Goal: Check status: Check status

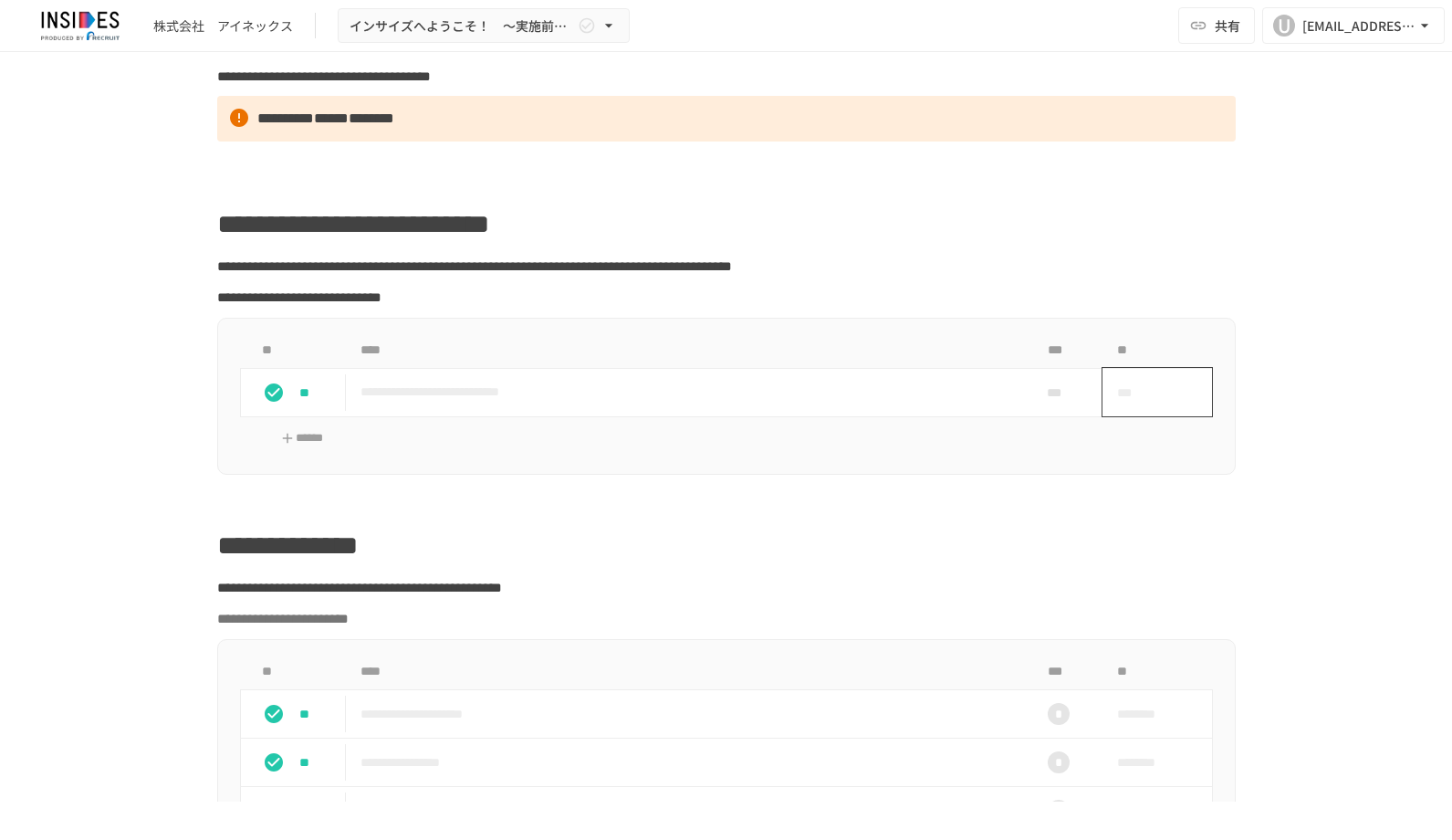
scroll to position [792, 0]
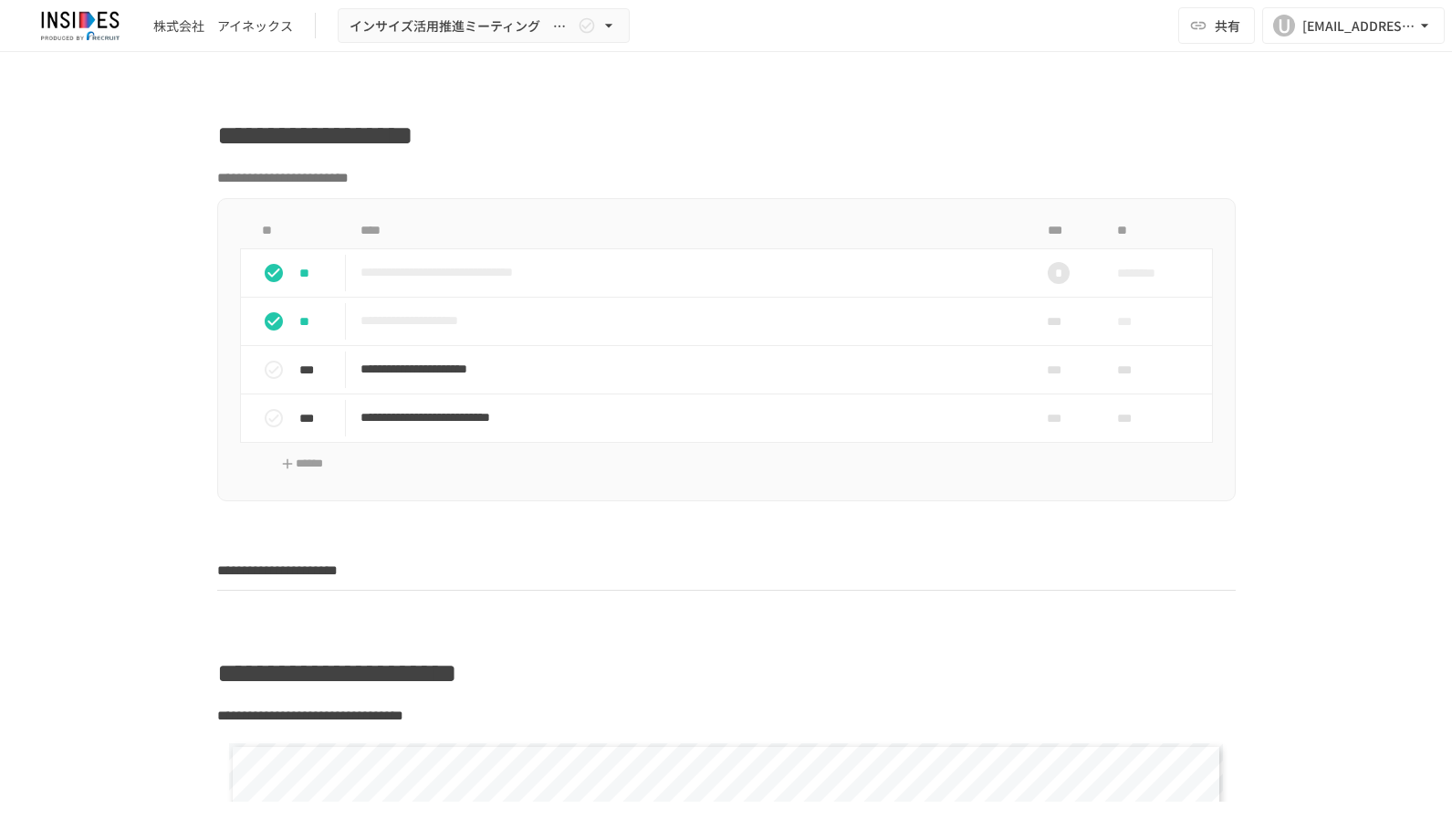
scroll to position [822, 0]
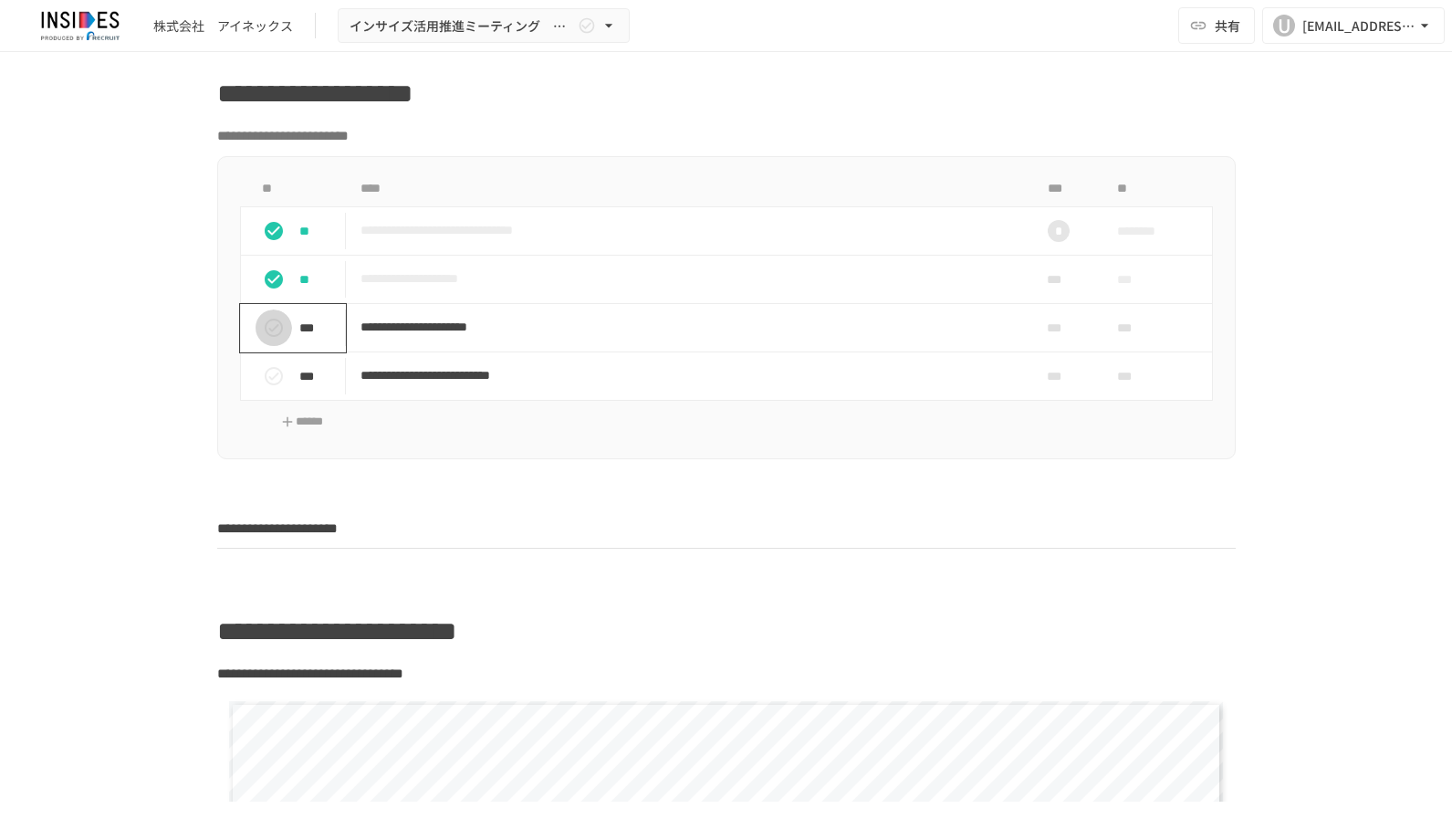
click at [267, 327] on icon "status" at bounding box center [274, 328] width 22 height 22
click at [287, 380] on div "***" at bounding box center [300, 376] width 90 height 37
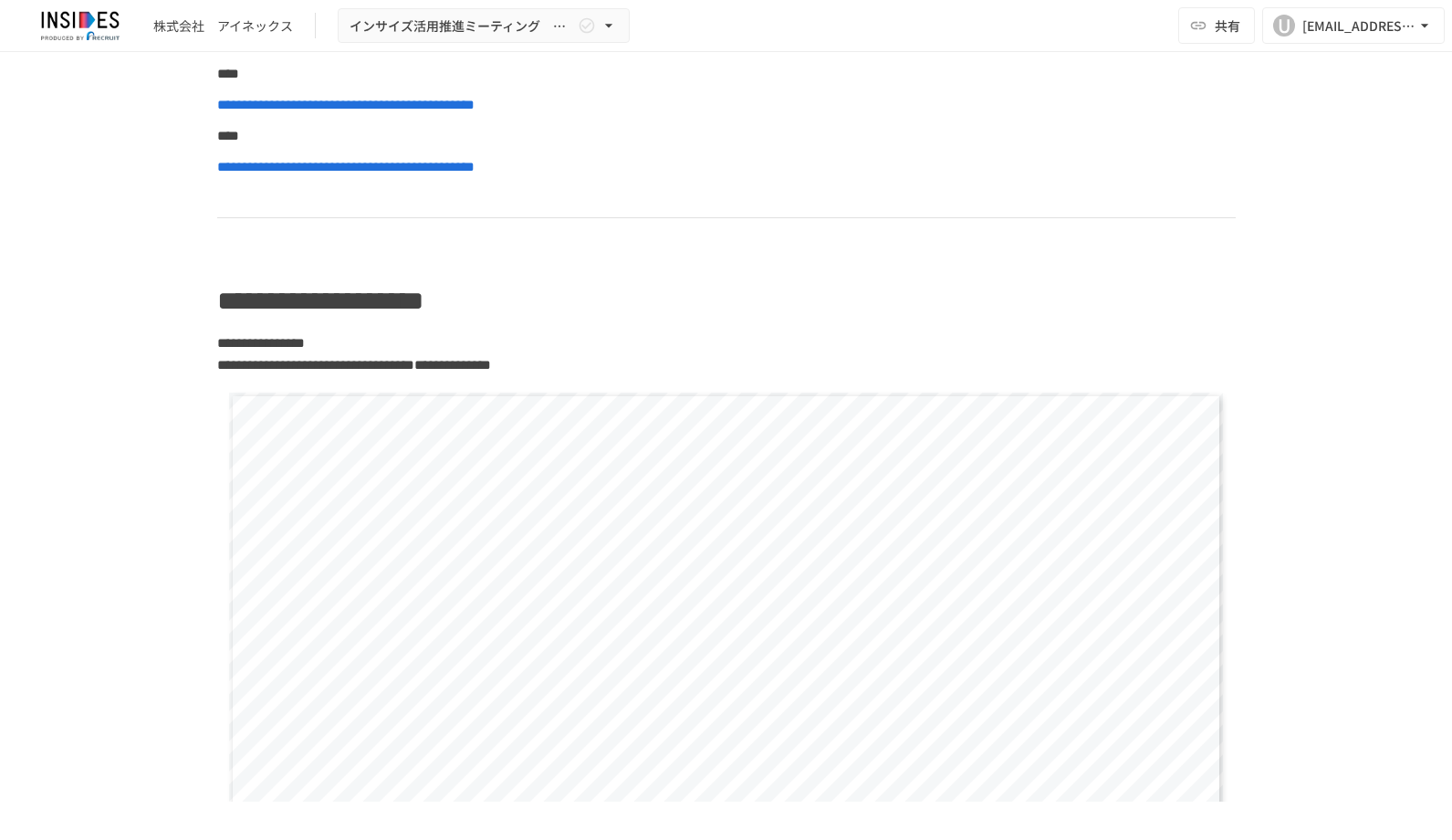
scroll to position [3742, 0]
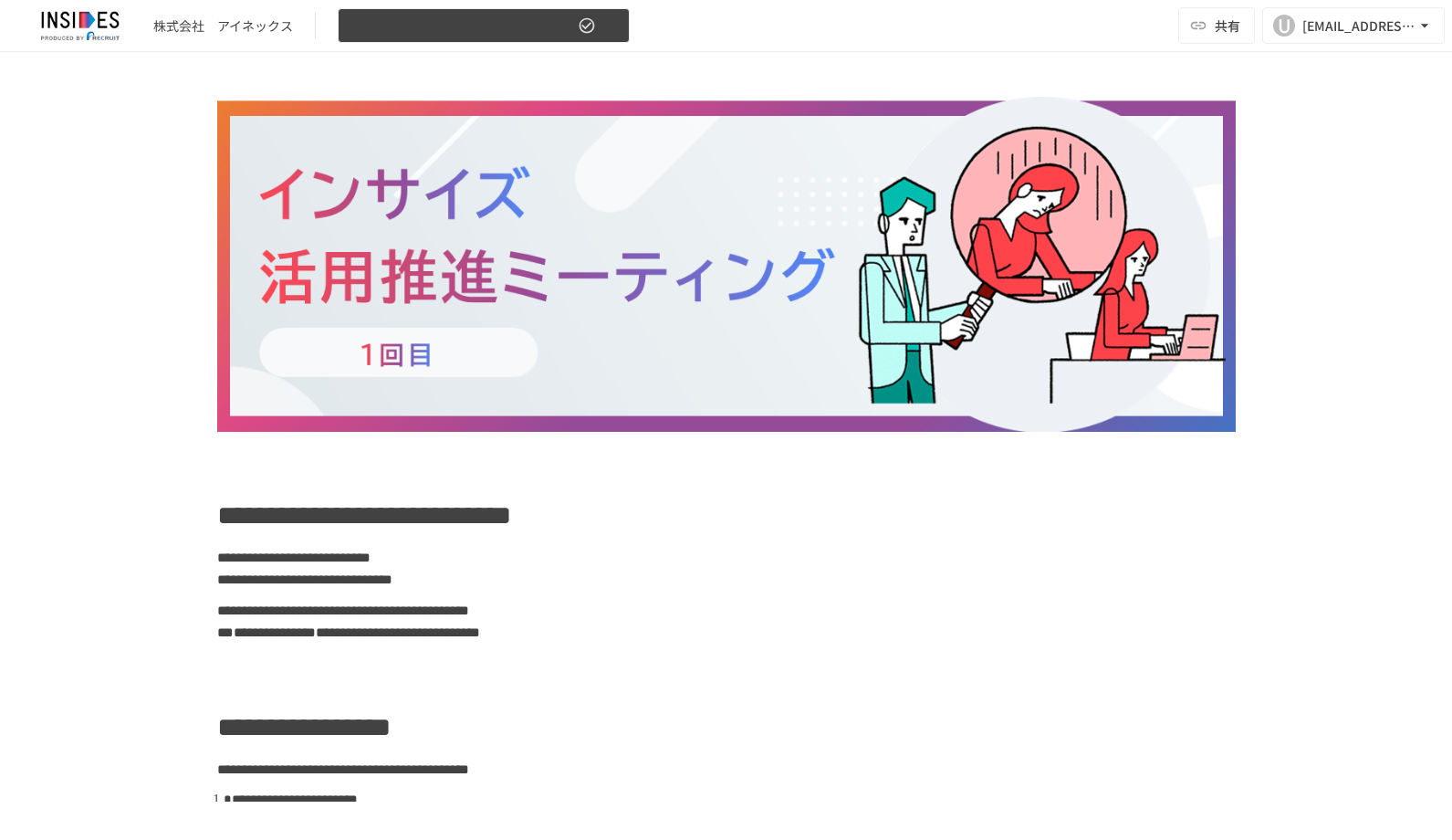
click at [614, 19] on icon "button" at bounding box center [608, 25] width 18 height 18
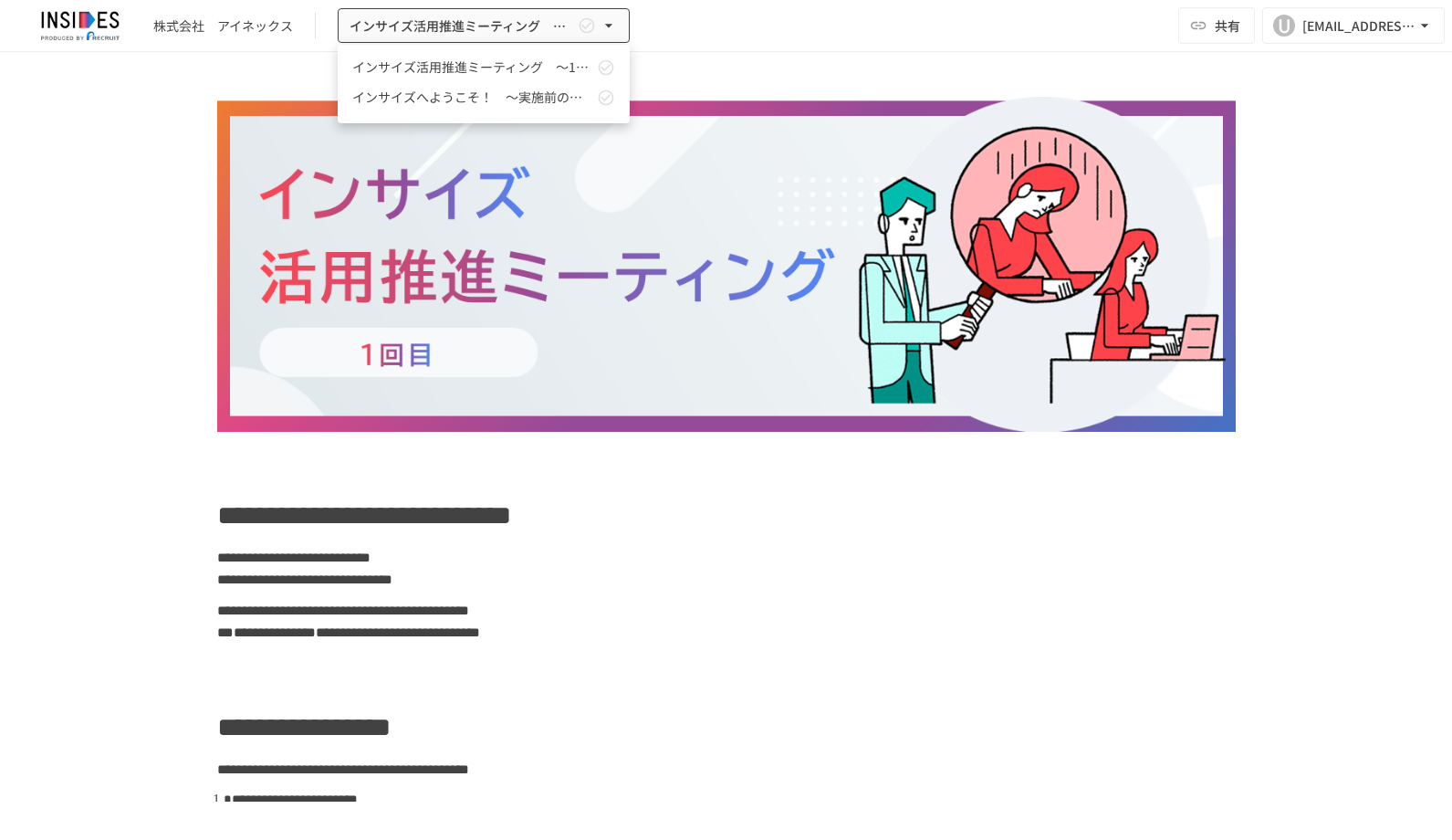
click at [707, 72] on div at bounding box center [726, 420] width 1452 height 840
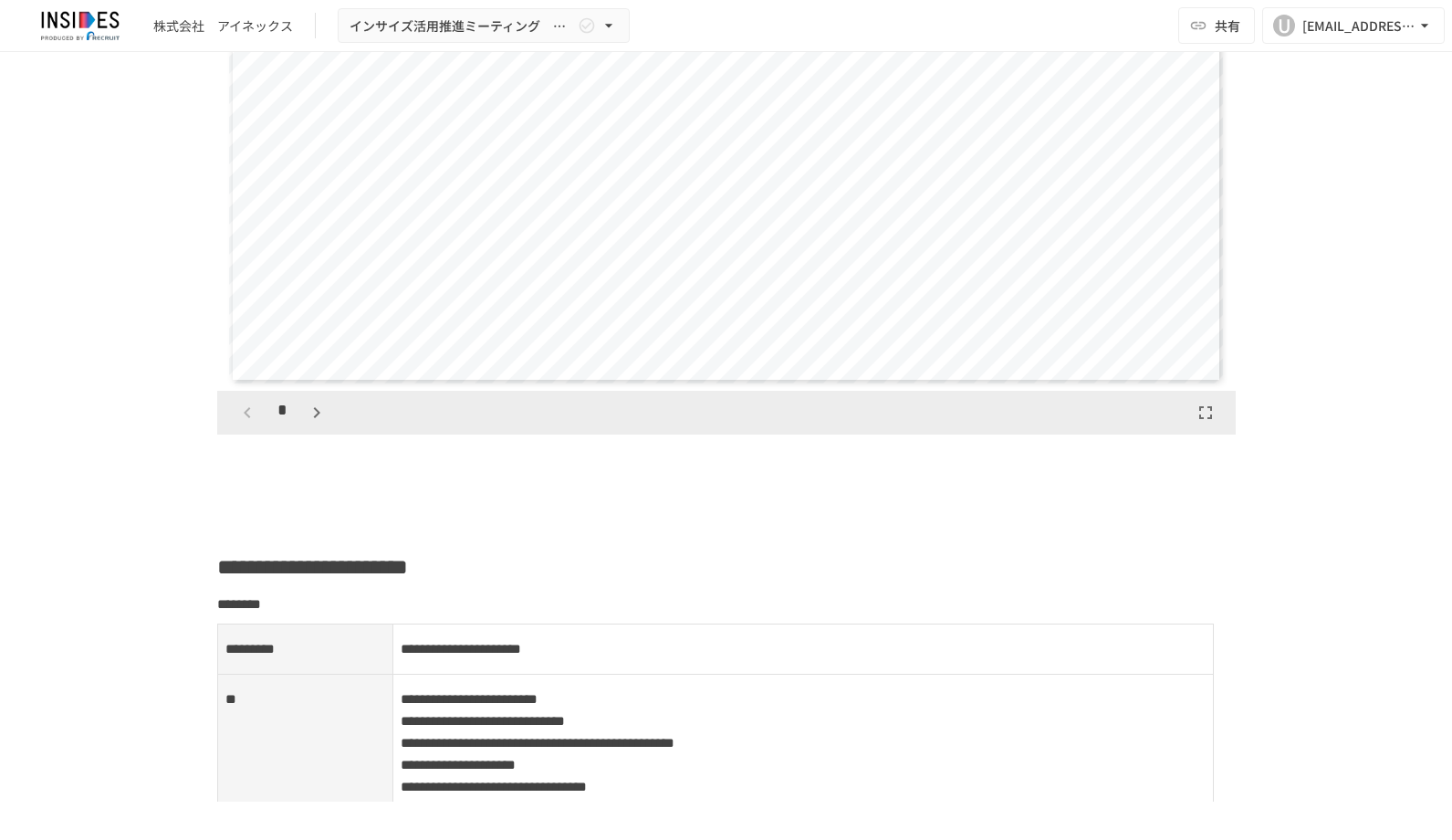
scroll to position [1825, 0]
click at [305, 417] on icon "button" at bounding box center [316, 414] width 22 height 22
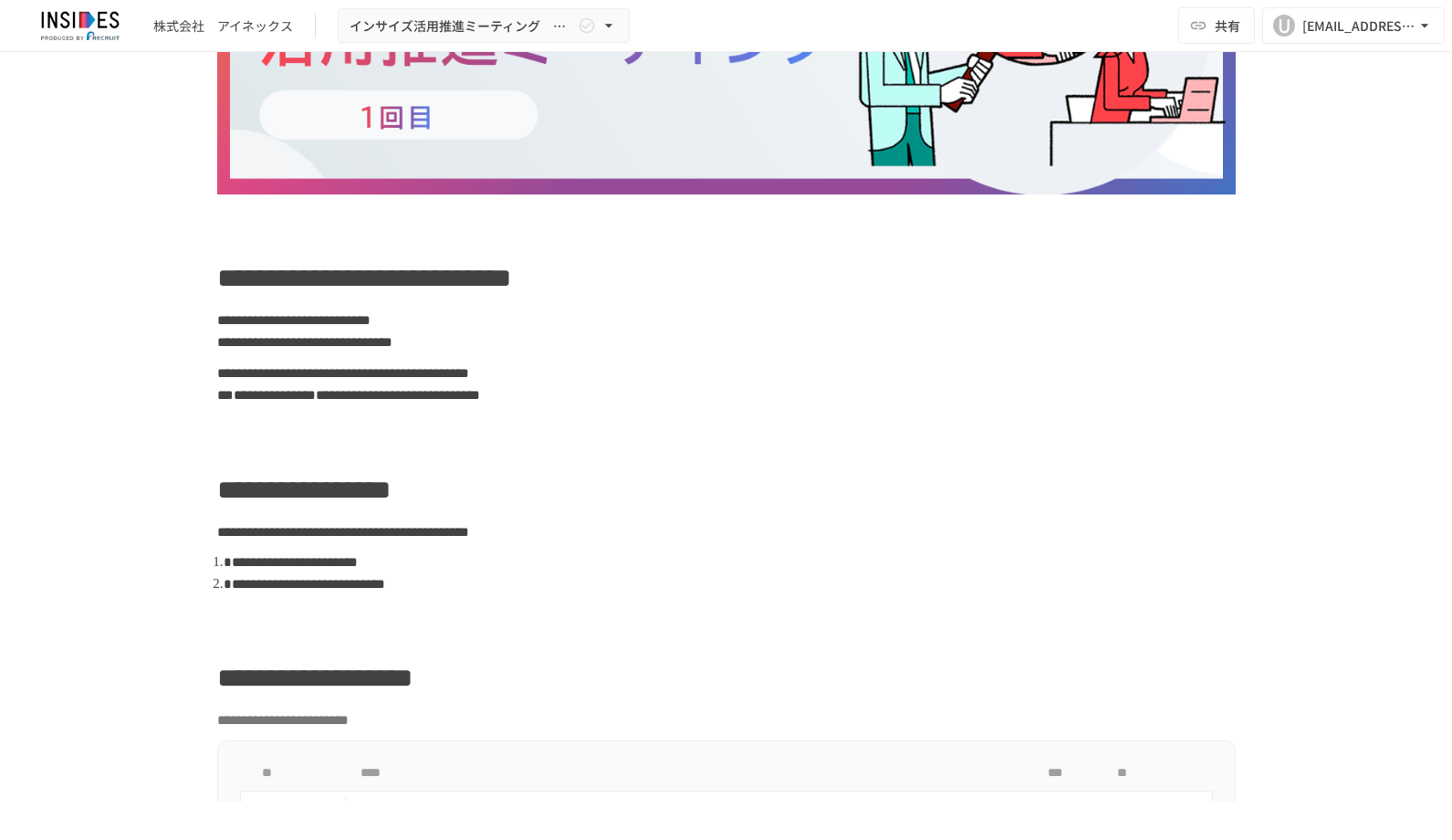
scroll to position [0, 0]
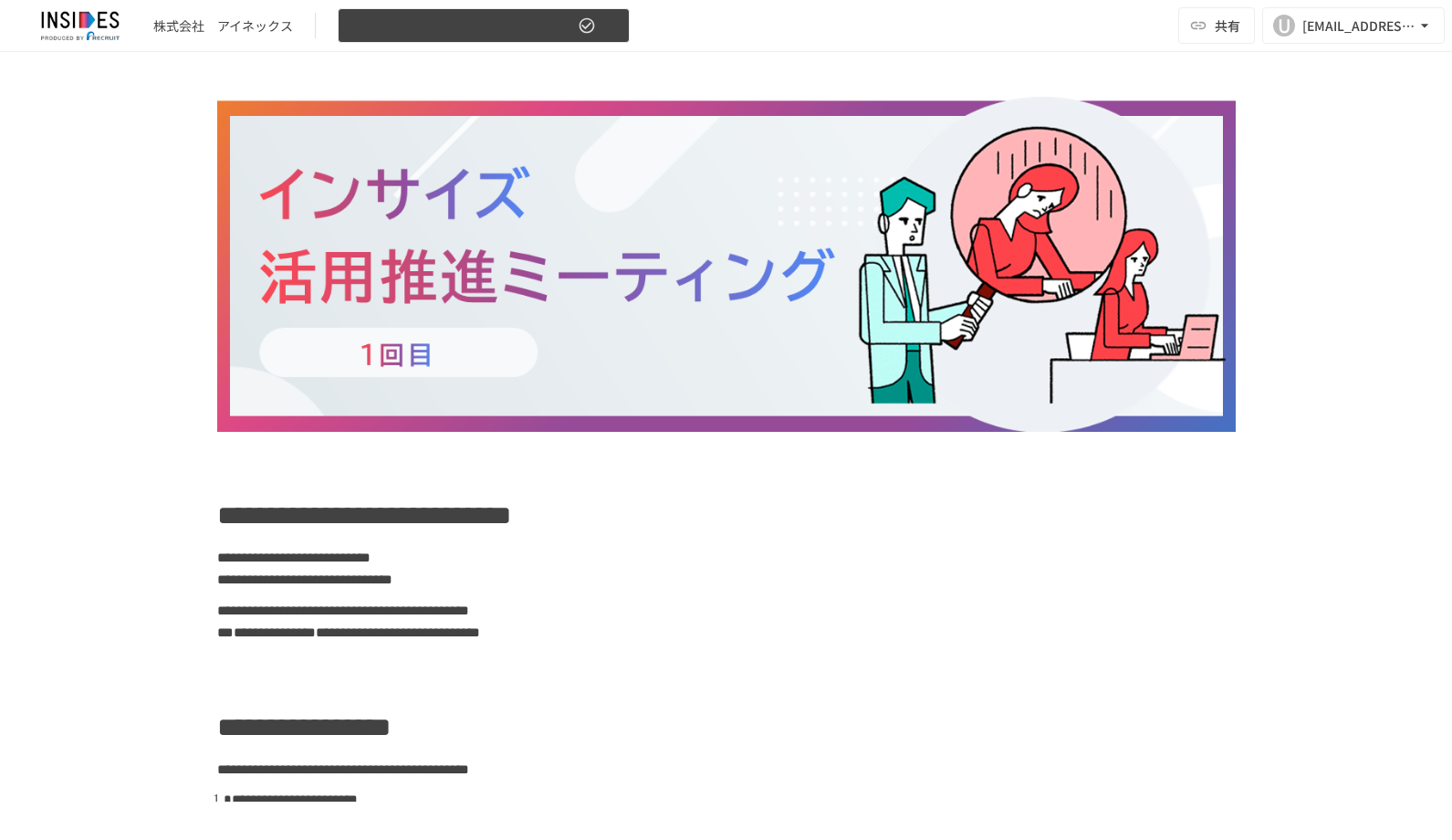
click at [606, 21] on icon "button" at bounding box center [608, 25] width 18 height 18
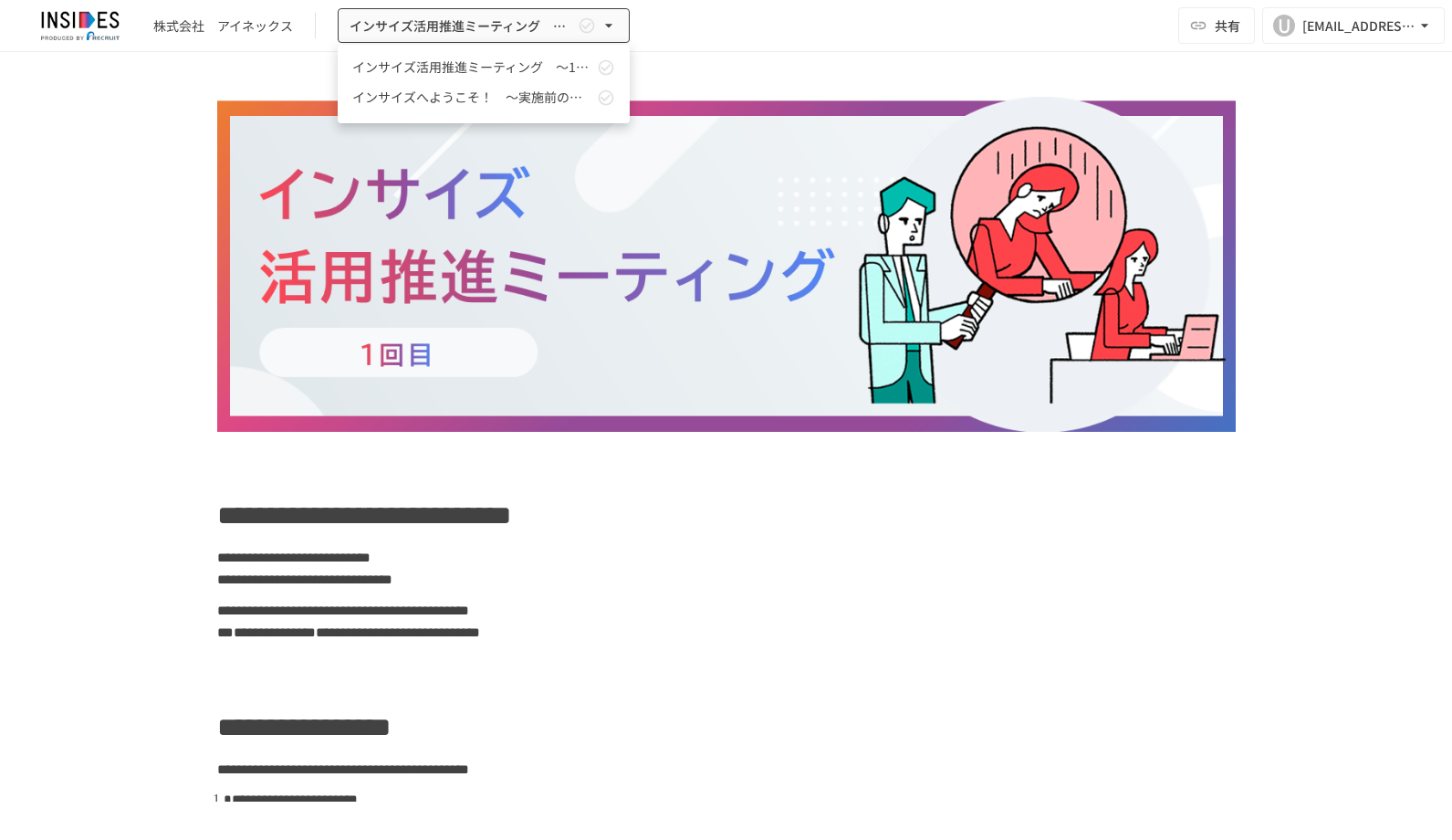
click at [553, 27] on div at bounding box center [726, 420] width 1452 height 840
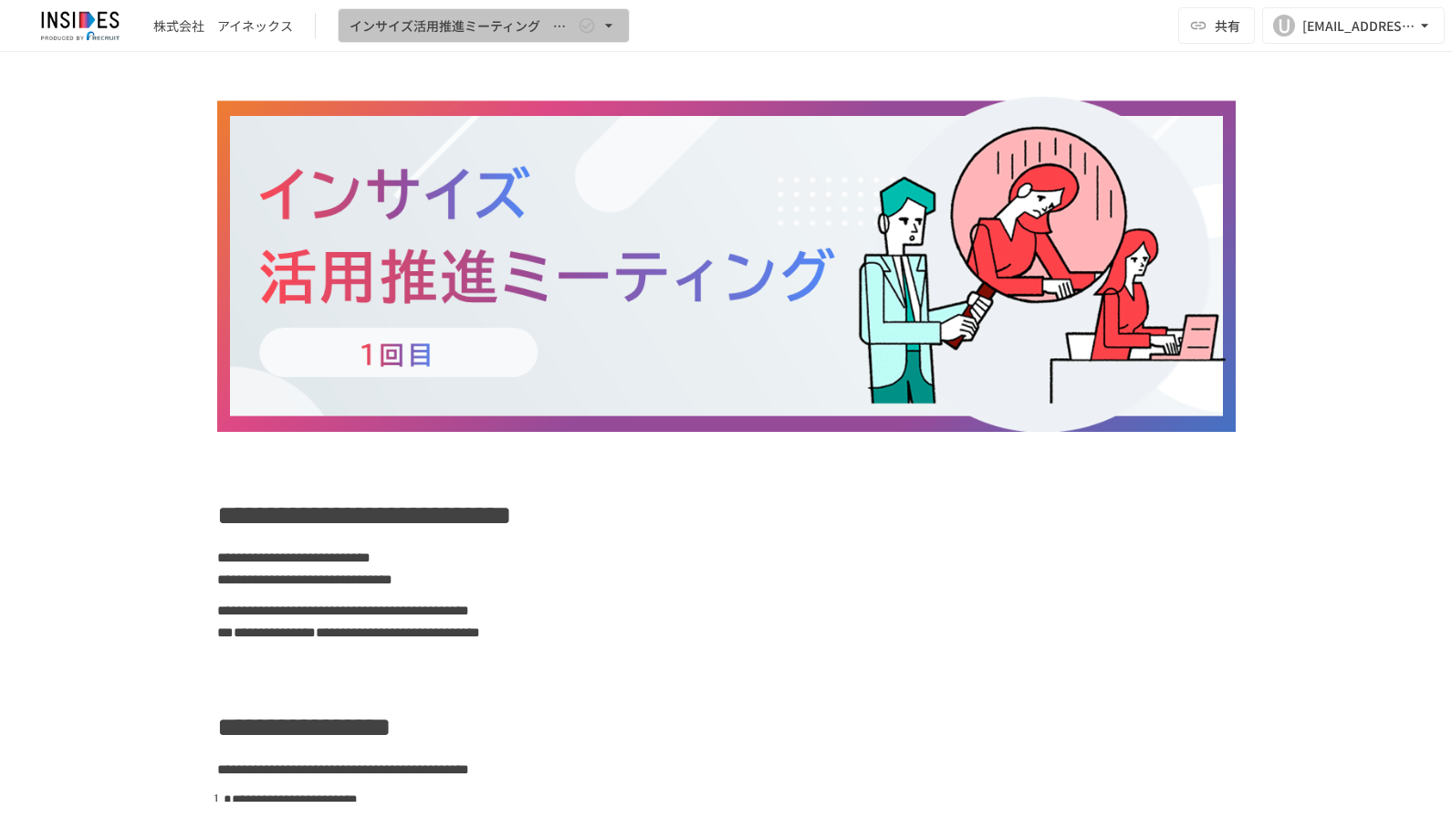
click at [553, 27] on span "インサイズ活用推進ミーティング　～1回目～" at bounding box center [462, 26] width 224 height 23
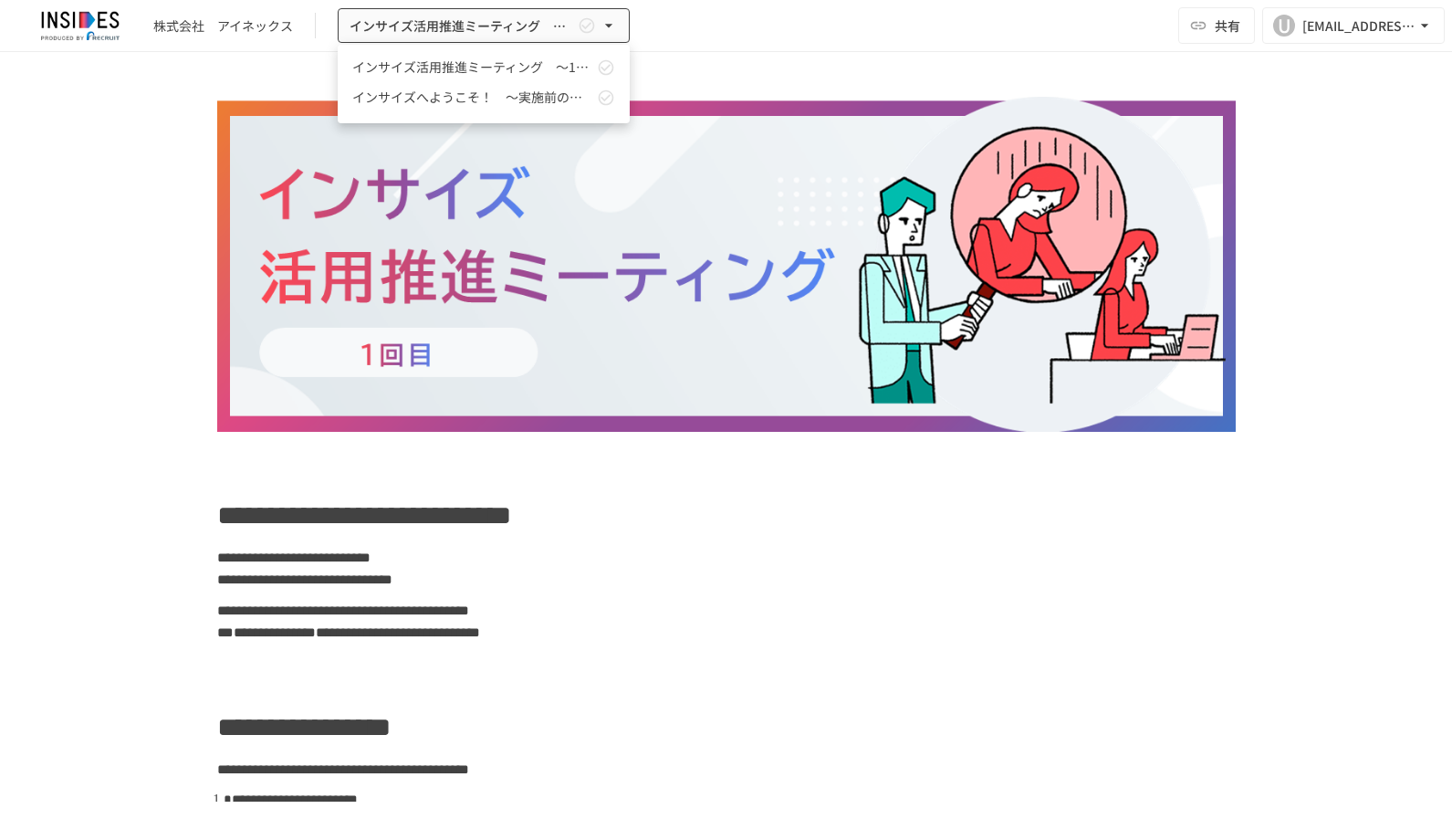
click at [1137, 571] on div at bounding box center [726, 420] width 1452 height 840
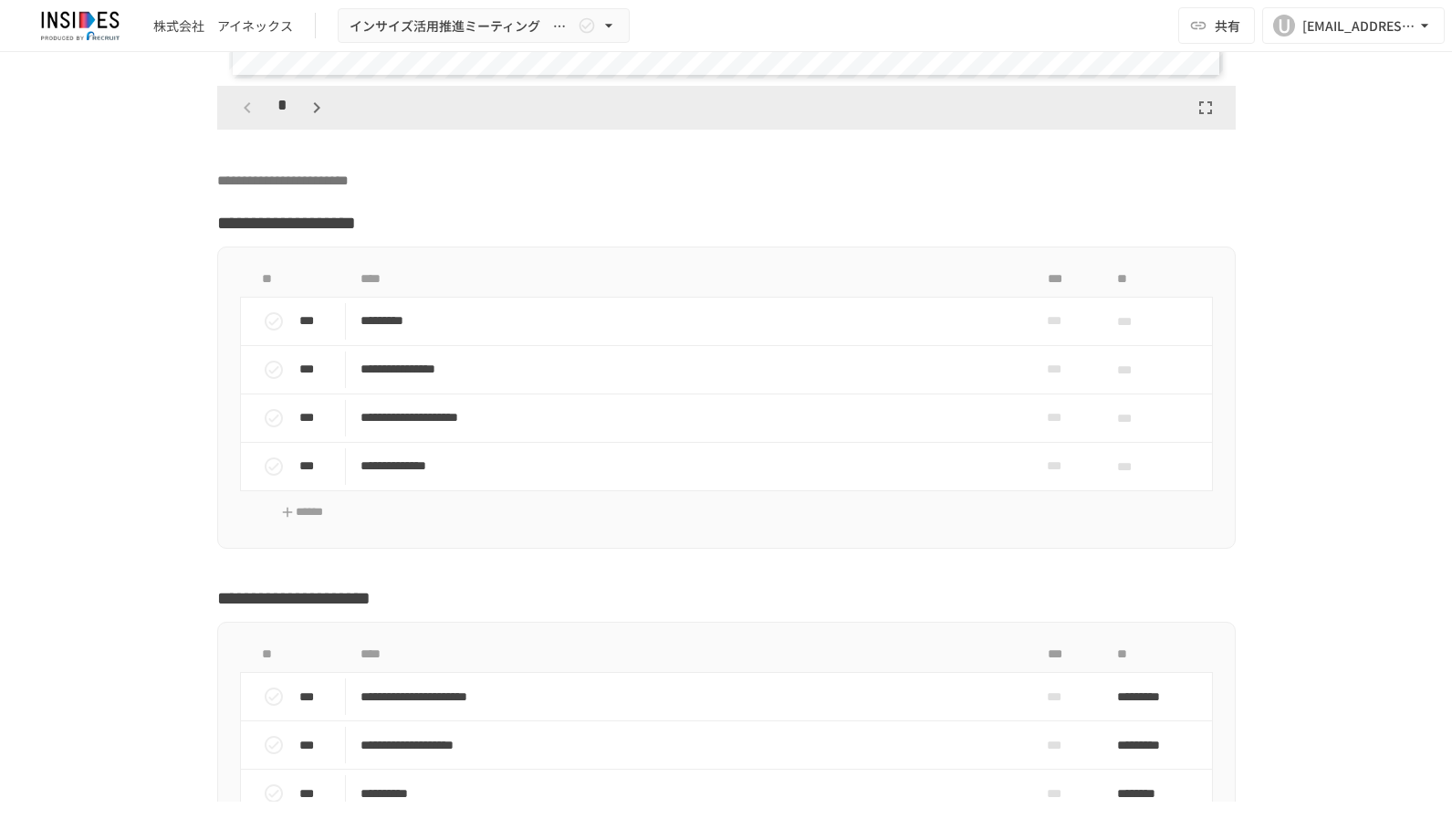
scroll to position [4745, 0]
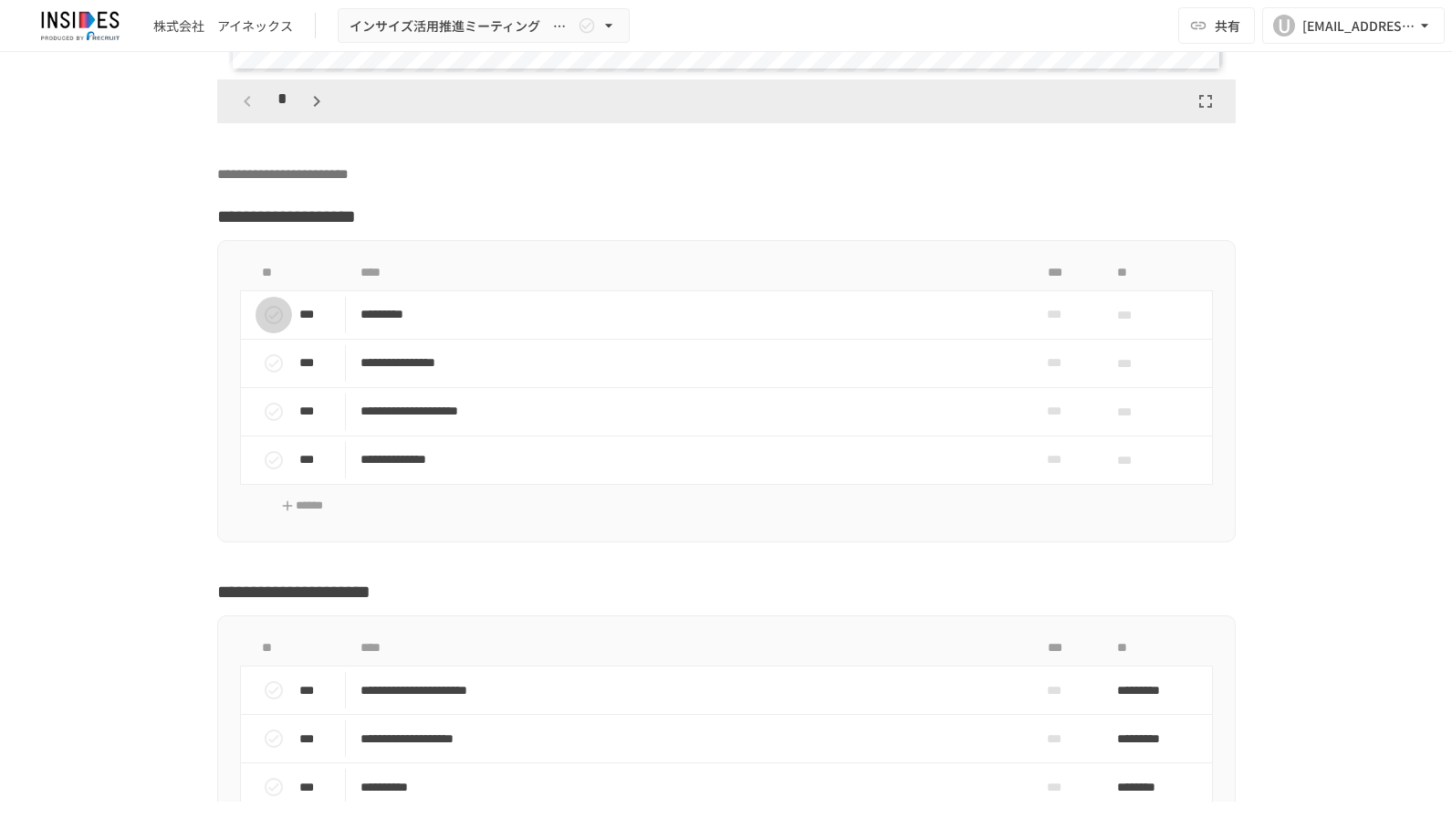
drag, startPoint x: 270, startPoint y: 378, endPoint x: 357, endPoint y: 402, distance: 90.2
click at [270, 324] on icon "status" at bounding box center [274, 314] width 18 height 18
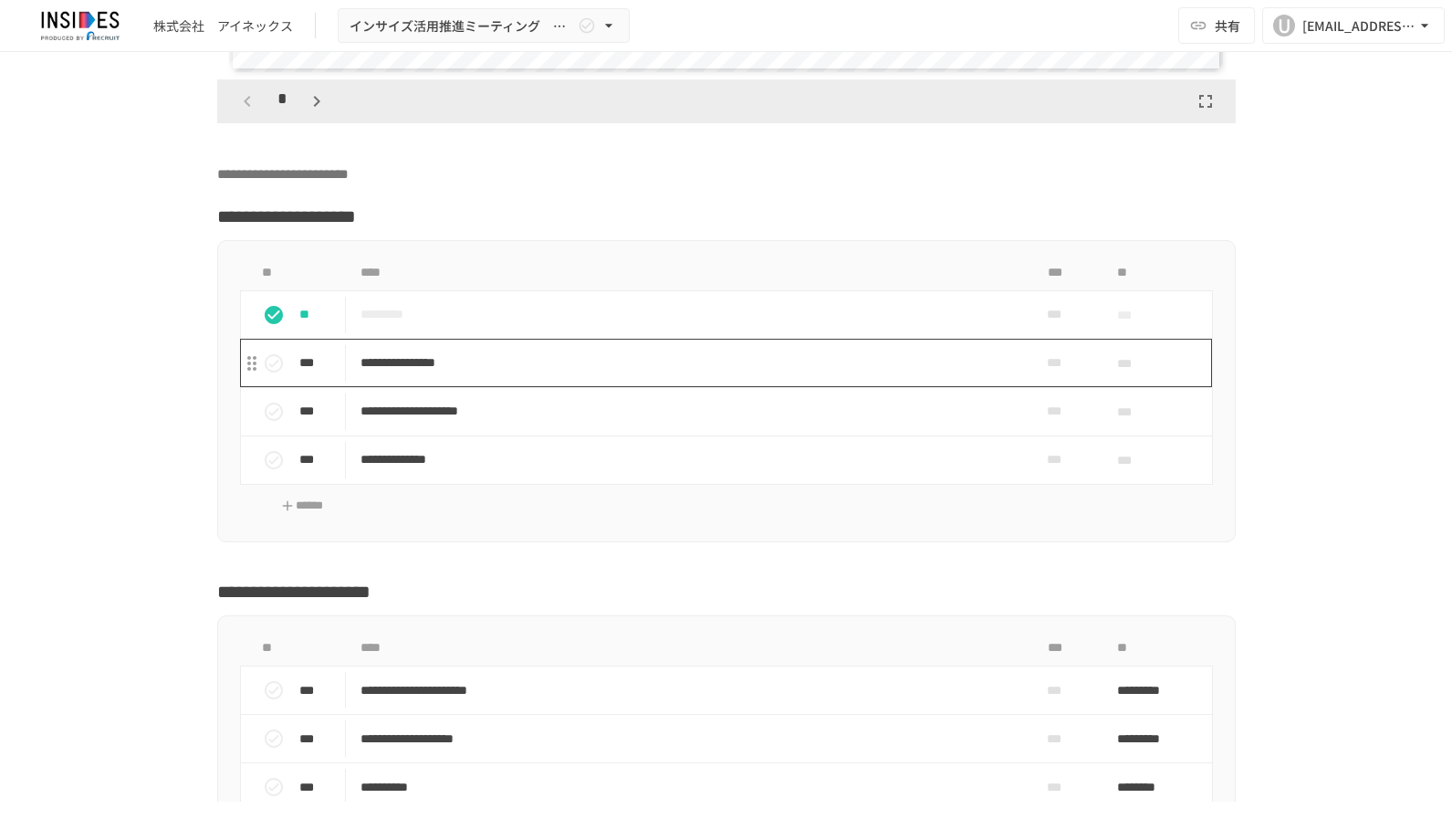
click at [873, 374] on p "**********" at bounding box center [688, 362] width 655 height 23
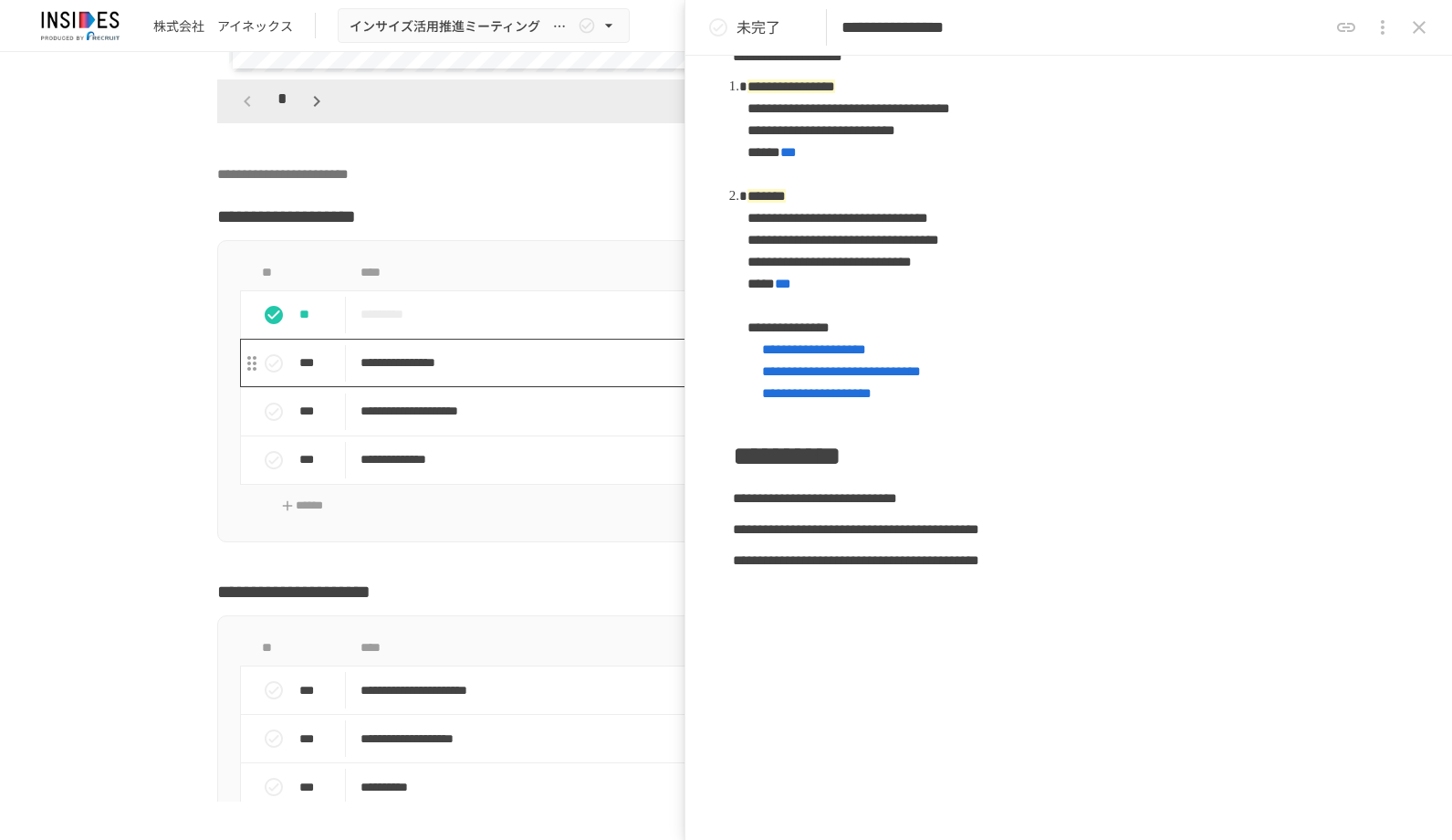
scroll to position [378, 0]
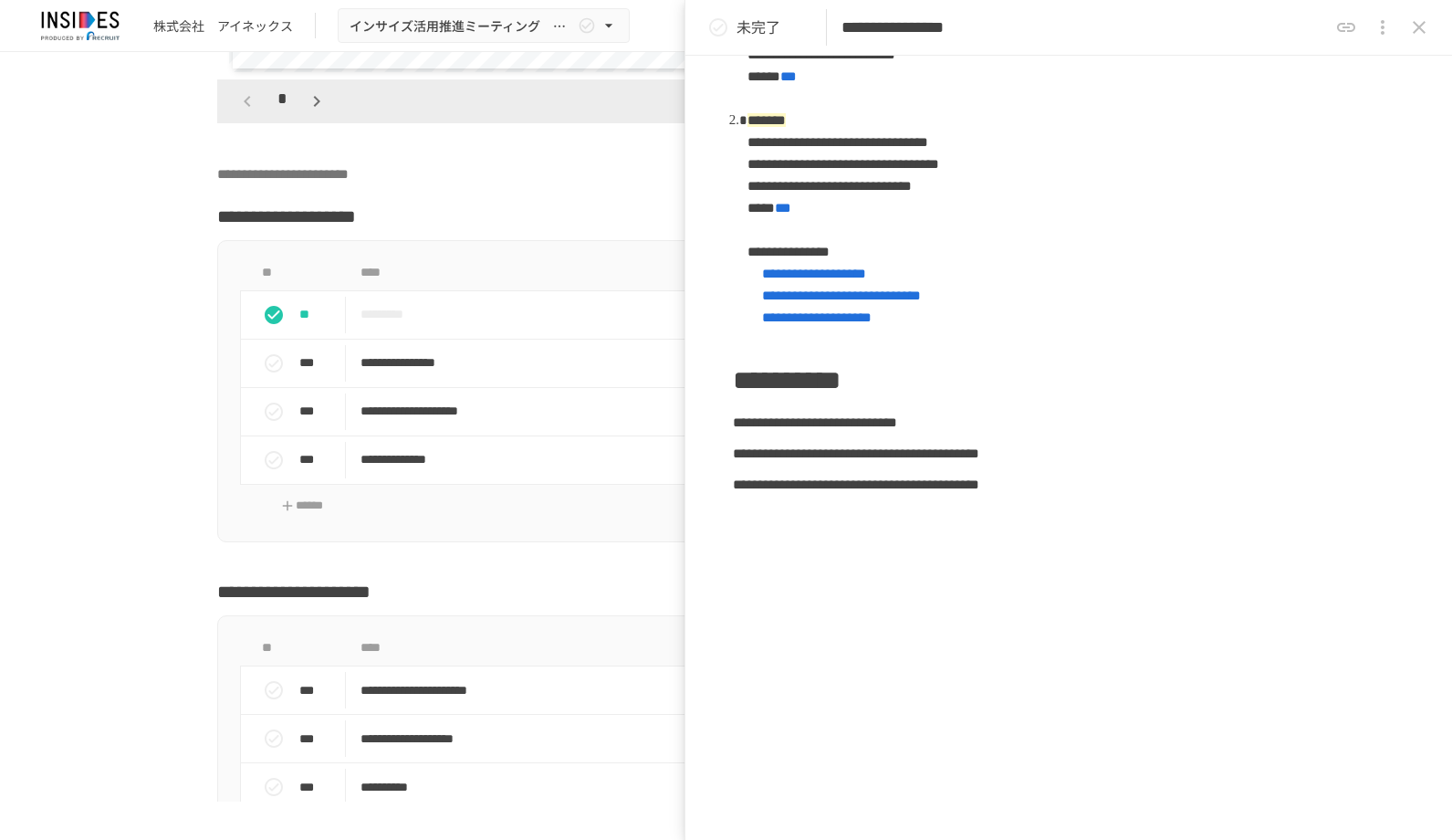
click at [1419, 30] on icon "close drawer" at bounding box center [1419, 27] width 22 height 22
